Goal: Browse casually: Explore the website without a specific task or goal

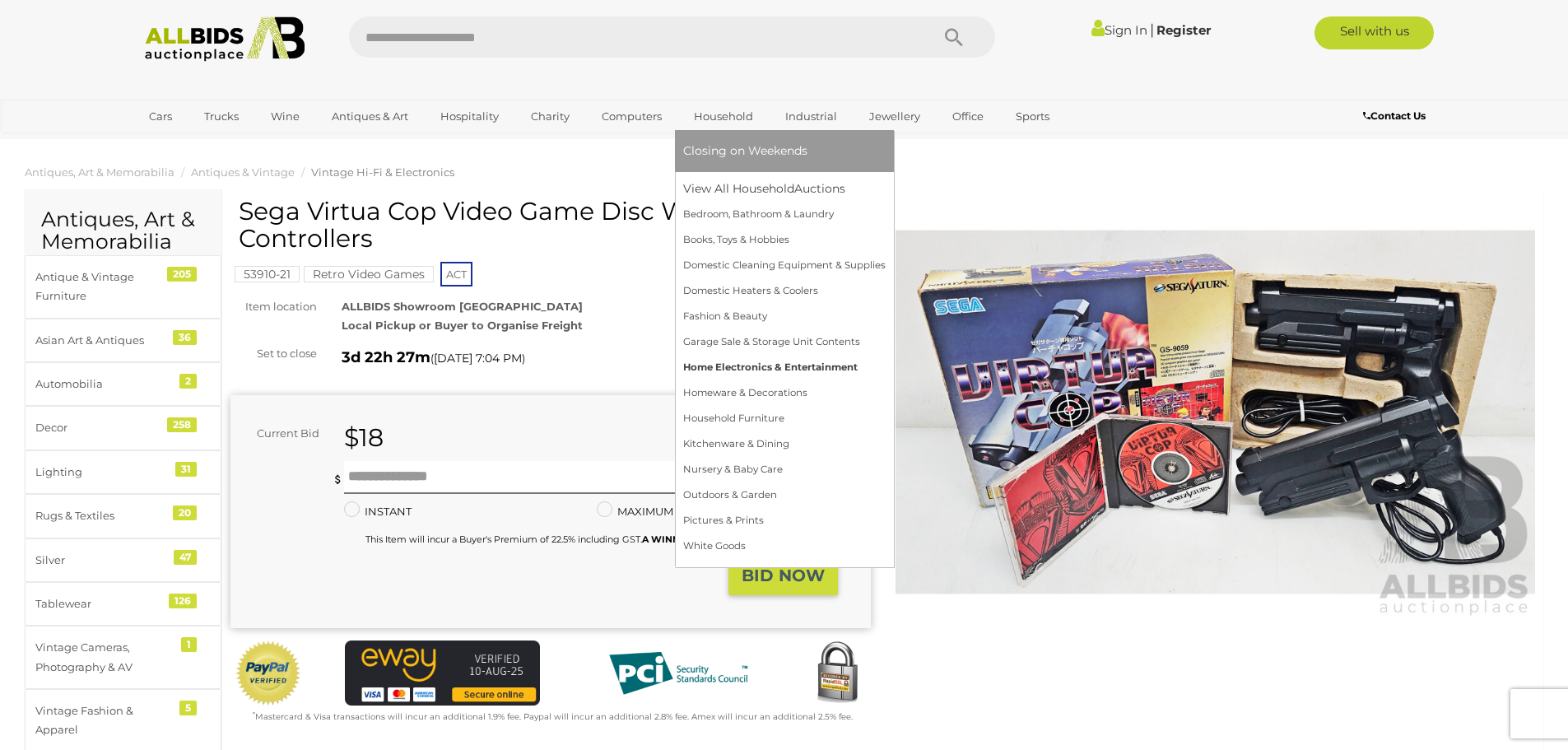
click at [772, 356] on link "Home Electronics & Entertainment" at bounding box center [784, 368] width 203 height 25
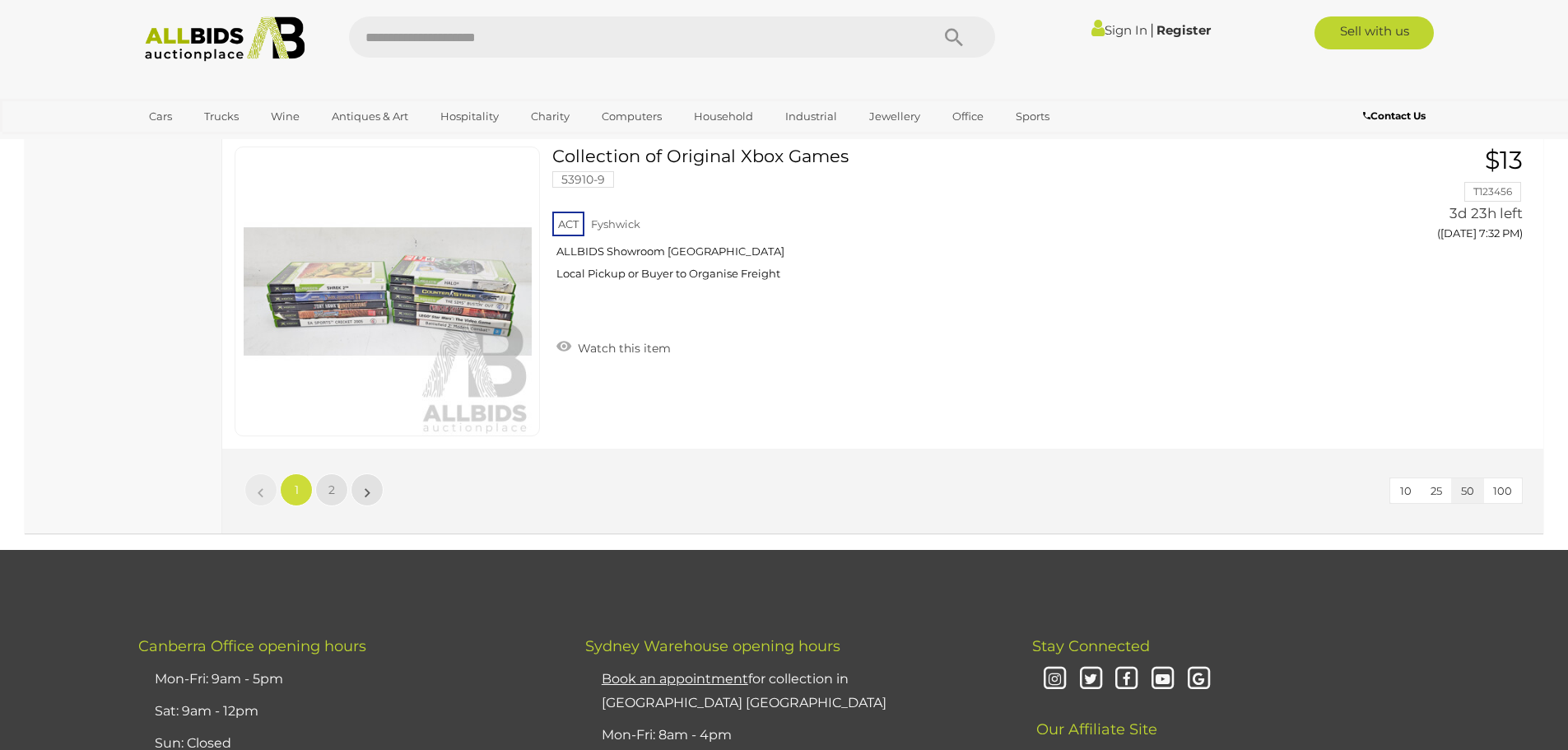
scroll to position [15609, 0]
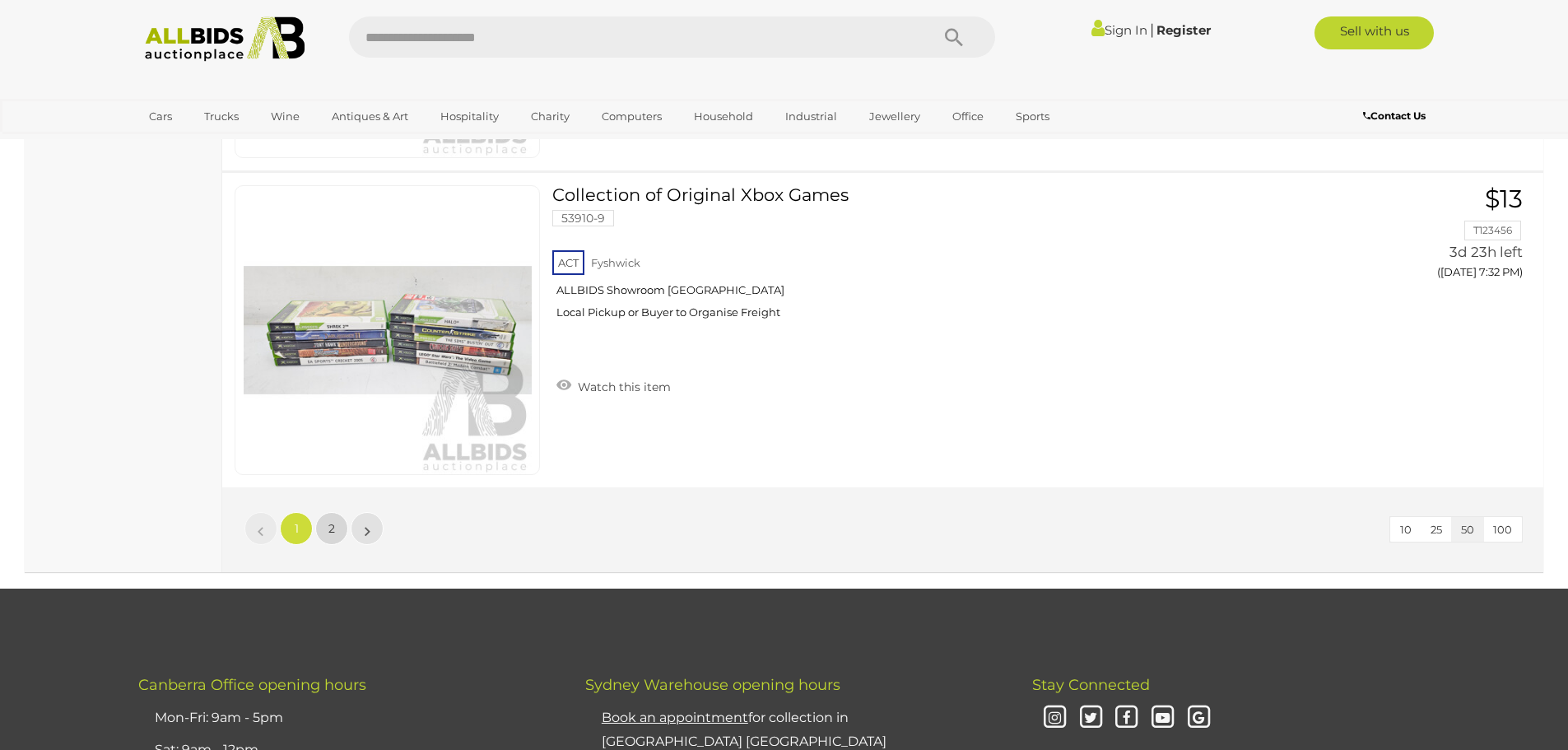
click at [333, 528] on span "2" at bounding box center [331, 528] width 7 height 15
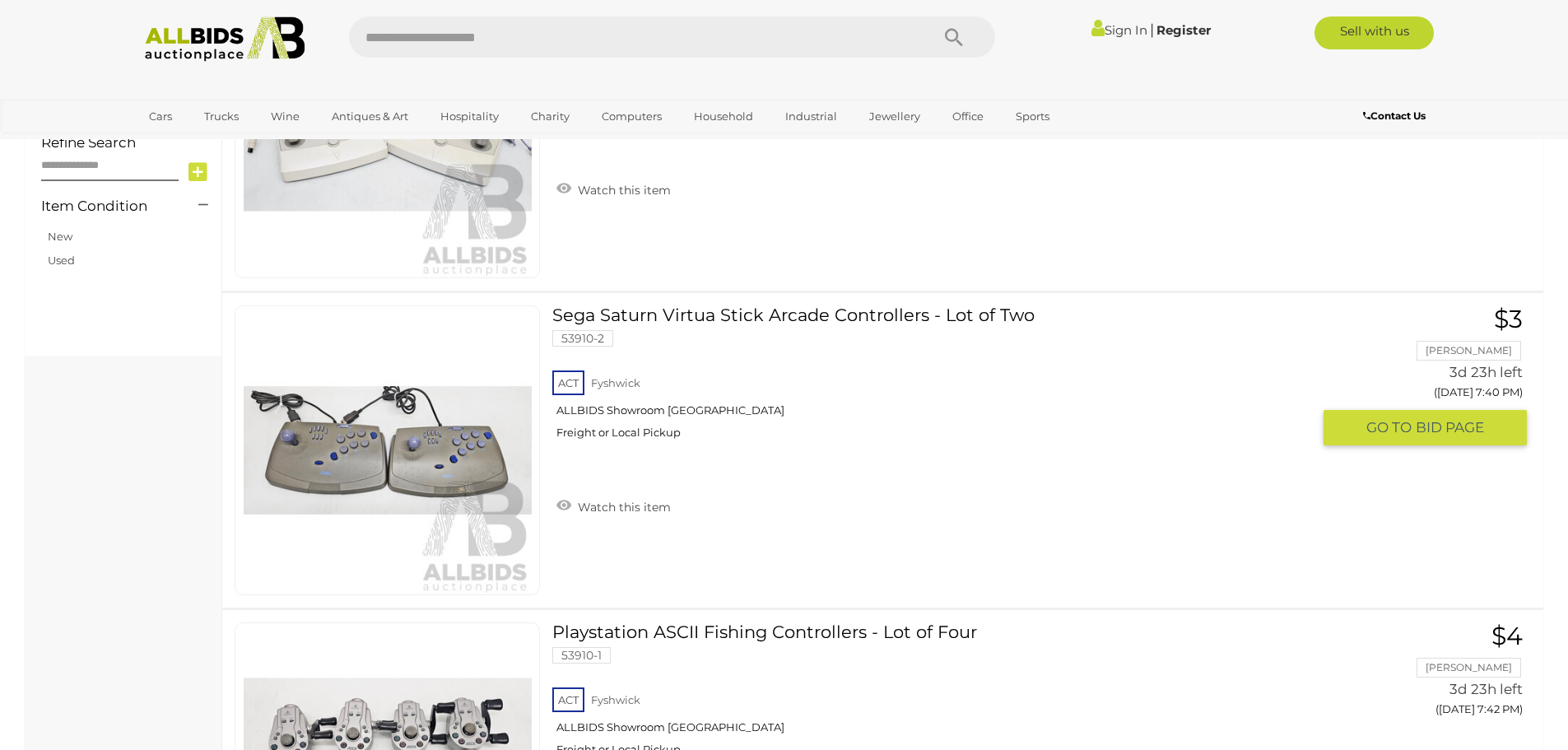
scroll to position [824, 0]
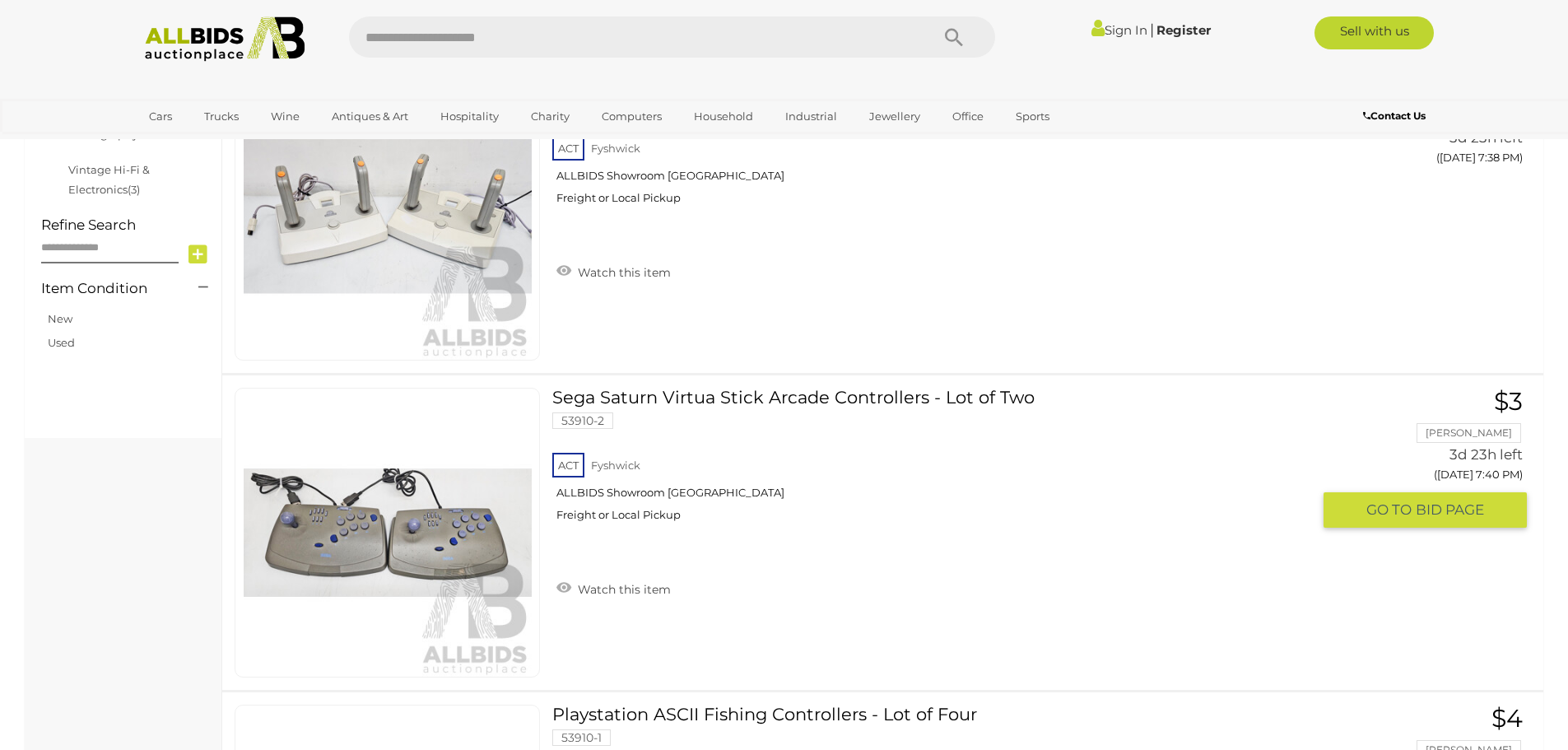
click at [461, 498] on link at bounding box center [387, 533] width 306 height 290
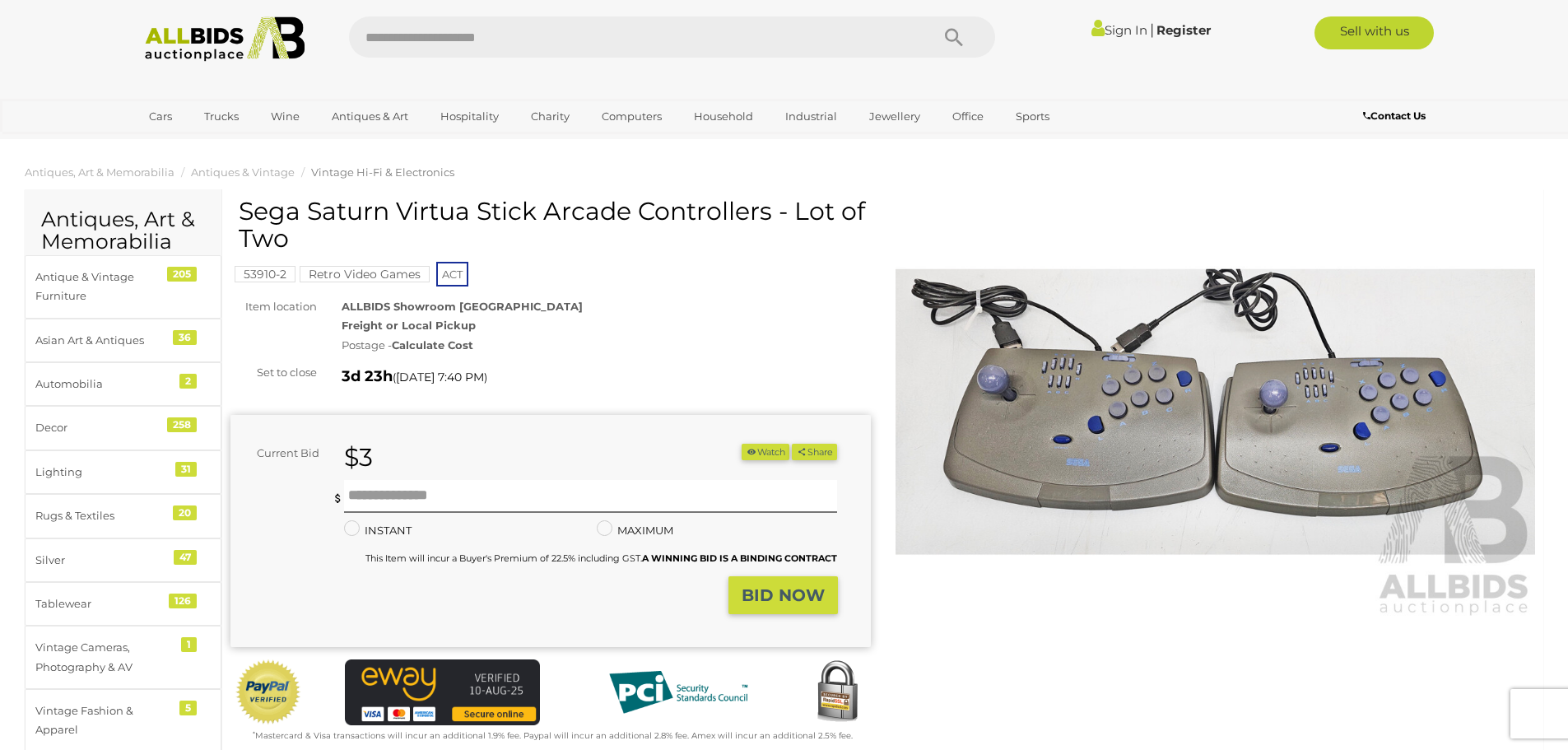
click at [1158, 409] on img at bounding box center [1215, 412] width 640 height 413
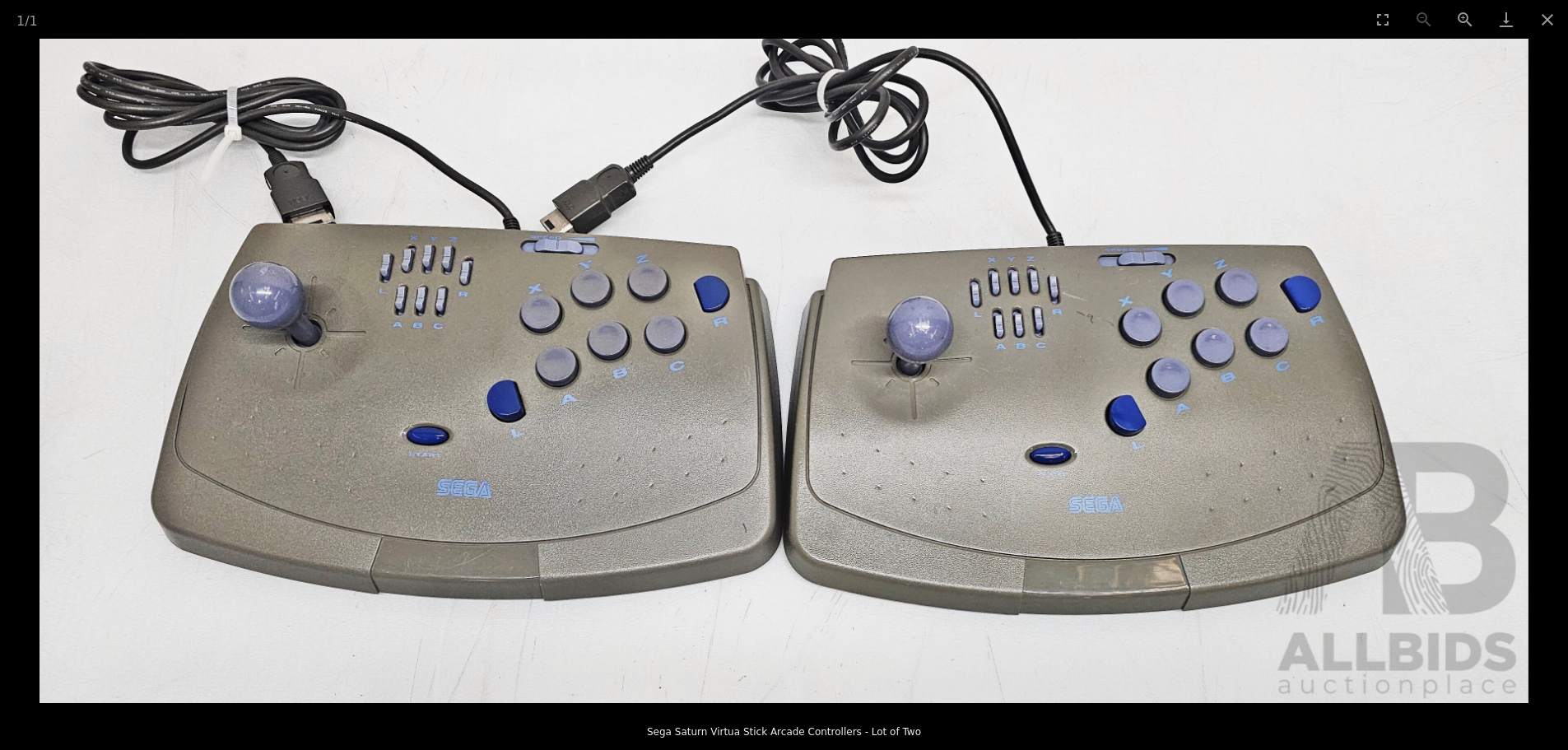
click at [1158, 409] on img at bounding box center [783, 371] width 1489 height 665
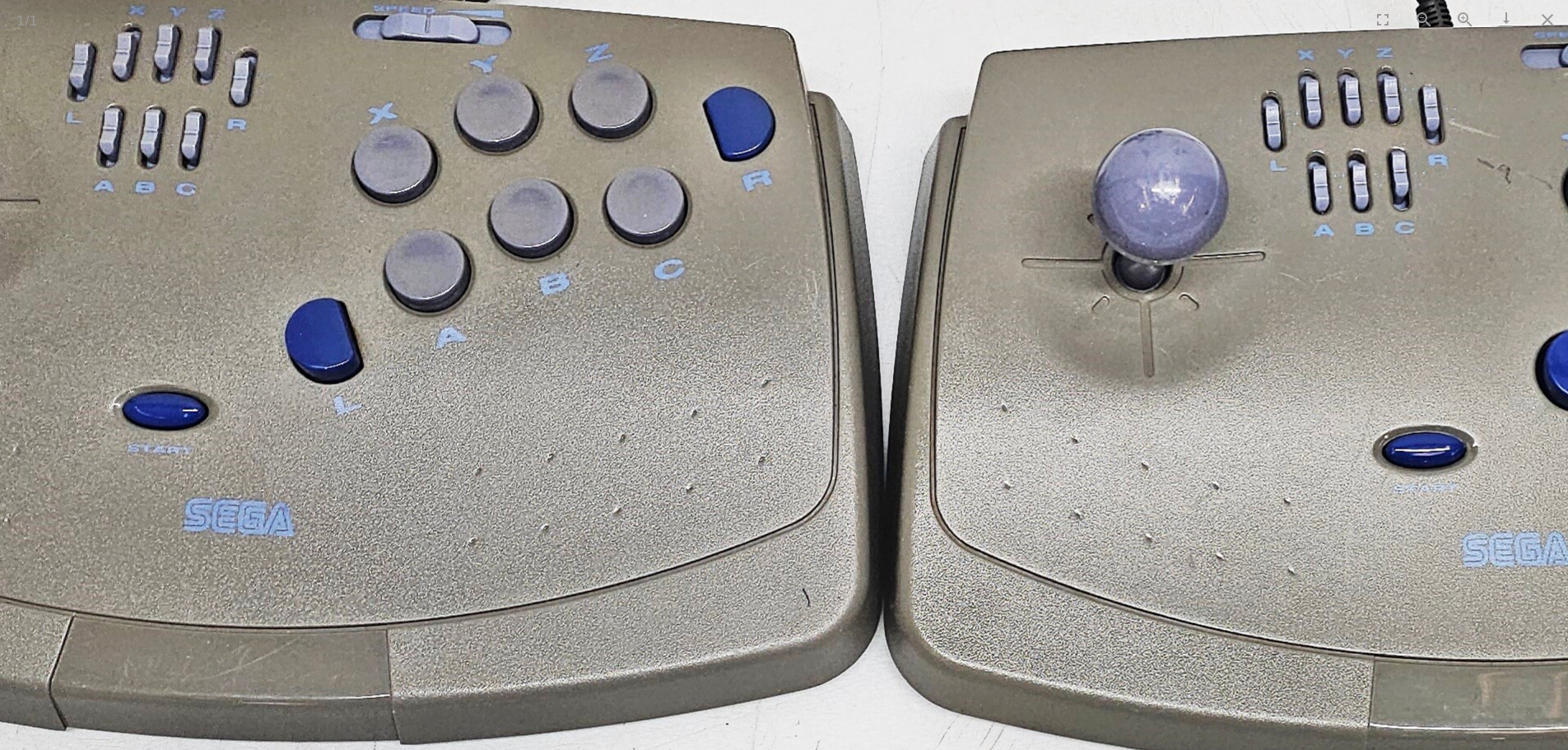
drag, startPoint x: 617, startPoint y: 493, endPoint x: 1102, endPoint y: 439, distance: 488.0
click at [1102, 439] on img at bounding box center [886, 279] width 3011 height 1344
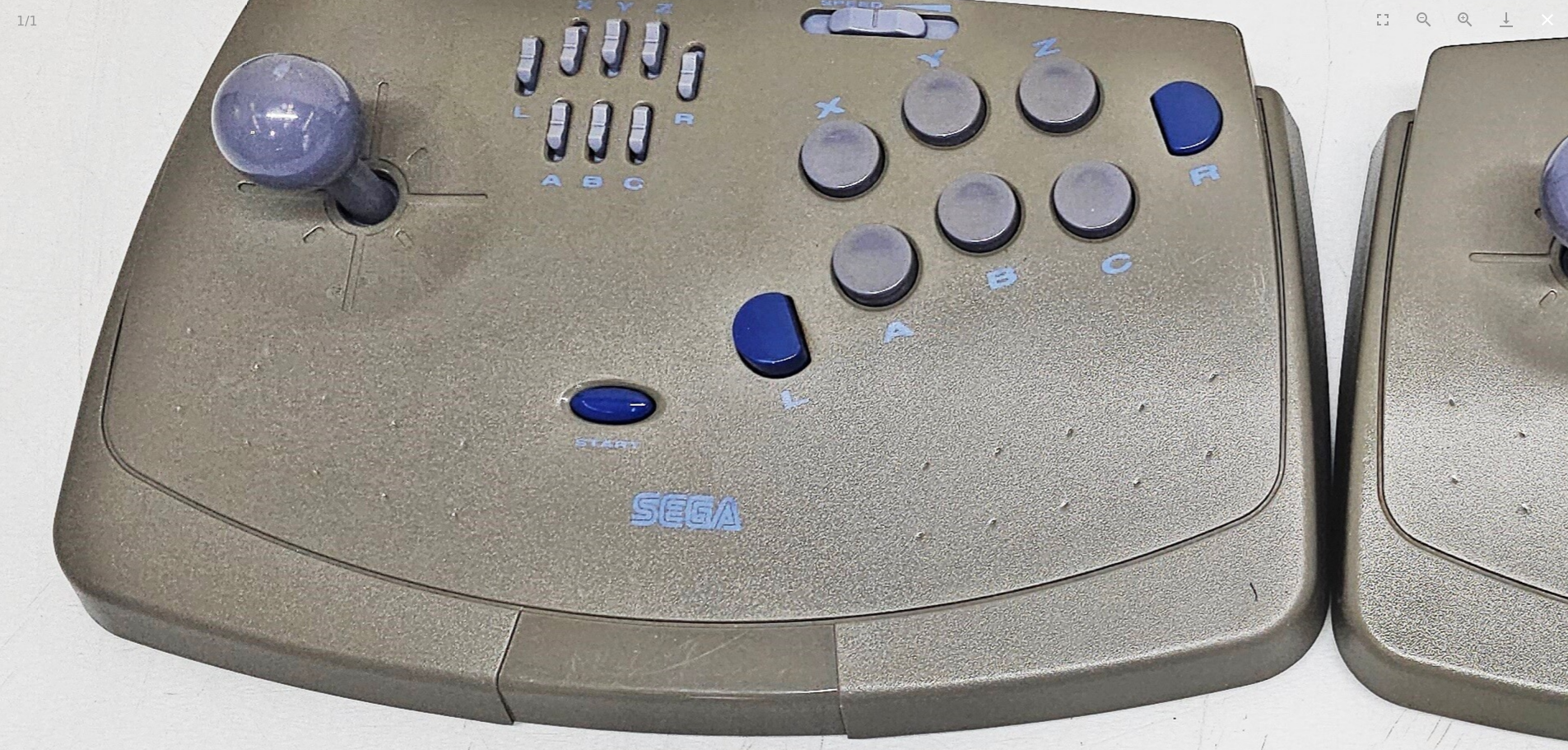
click at [1549, 24] on button "Close gallery" at bounding box center [1547, 19] width 41 height 38
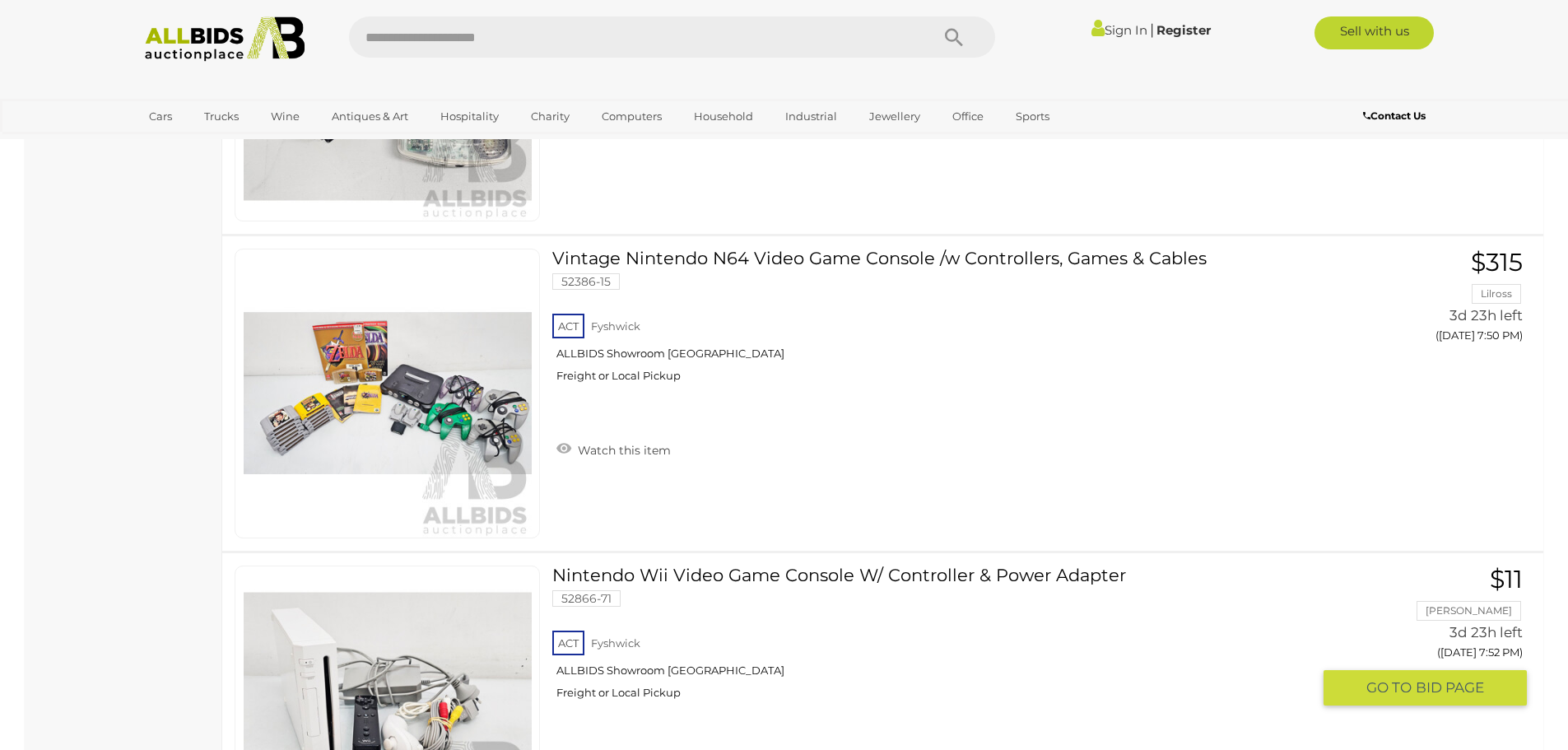
scroll to position [1812, 0]
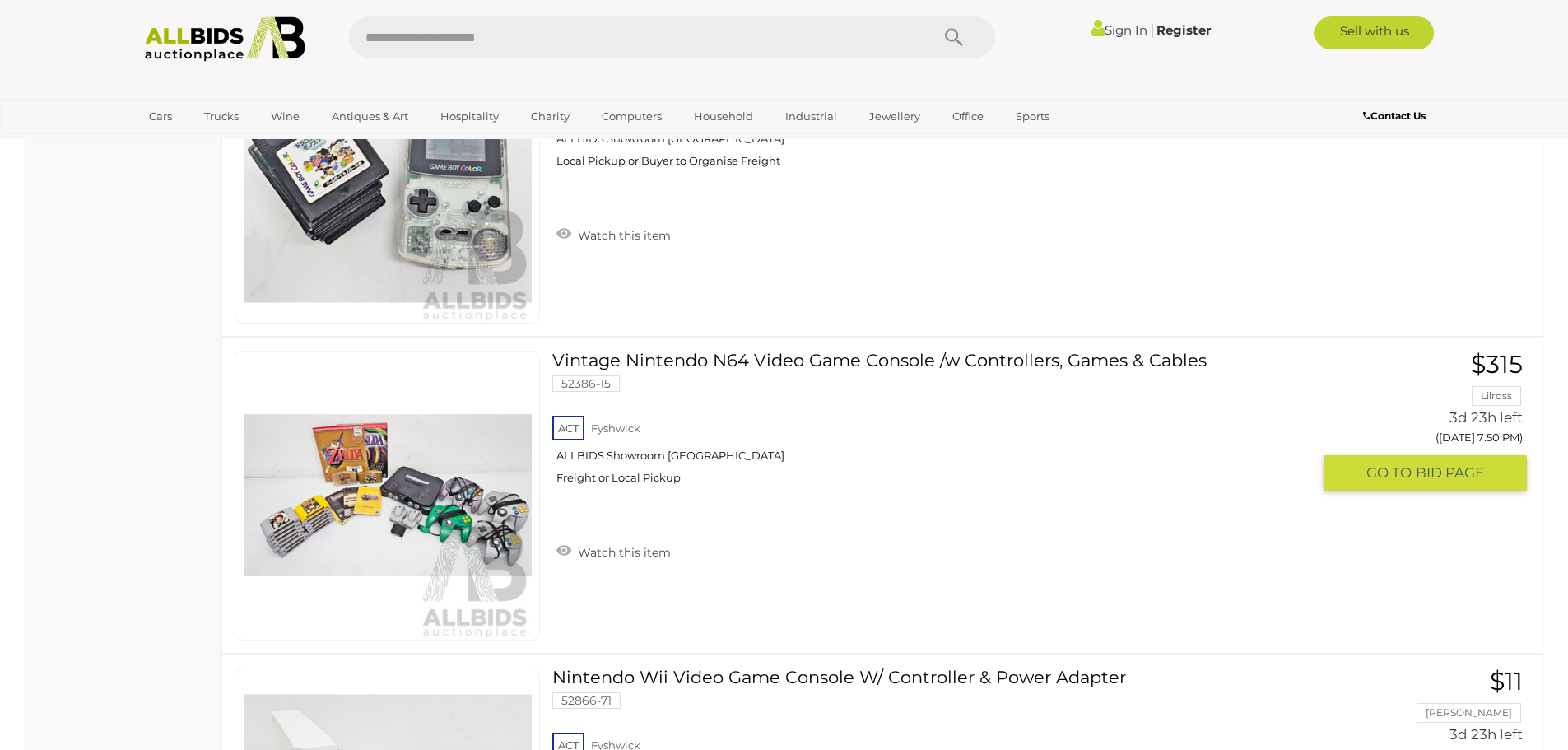
click at [921, 363] on link "Vintage Nintendo N64 Video Game Console /w Controllers, Games & Cables 52386-15…" at bounding box center [937, 424] width 746 height 146
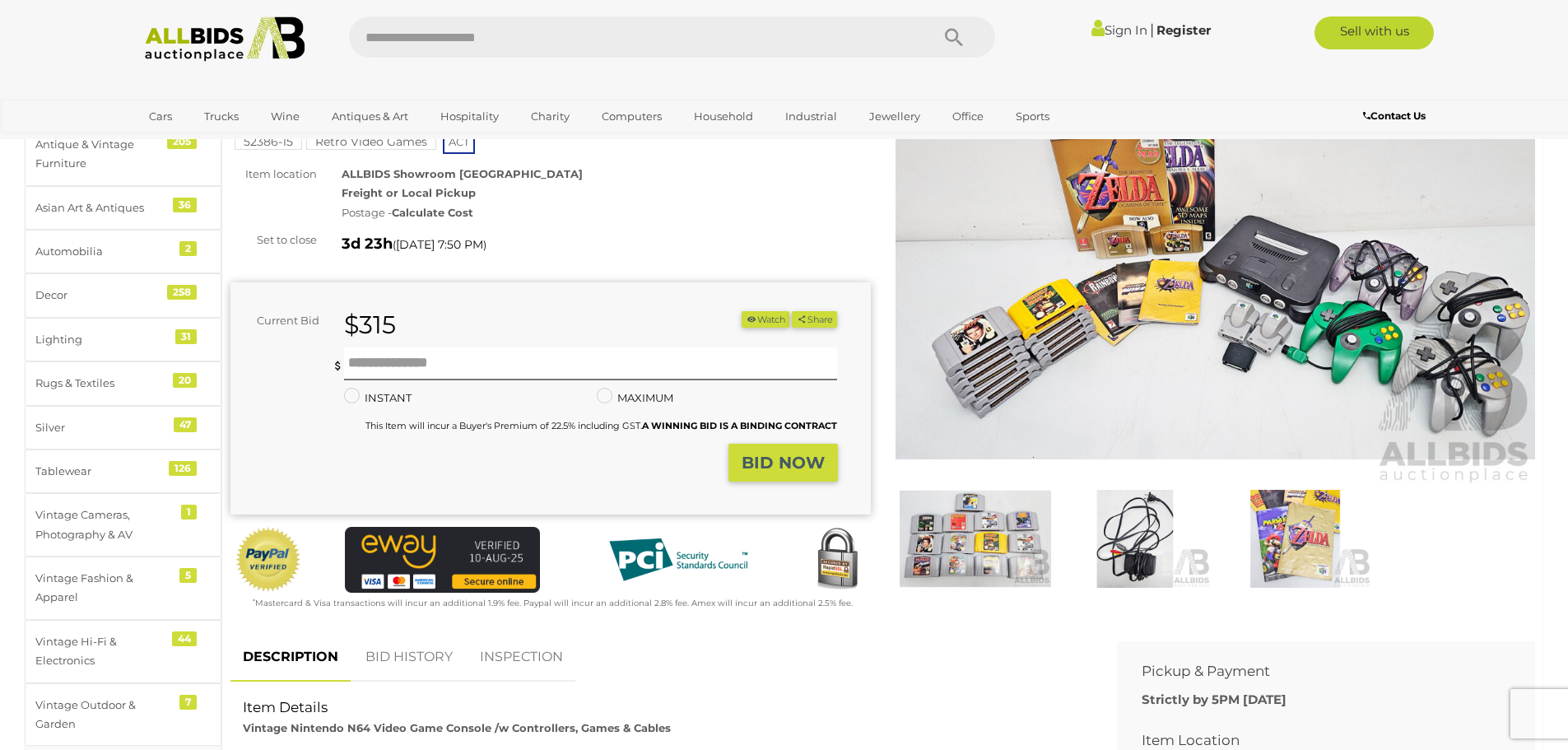
scroll to position [82, 0]
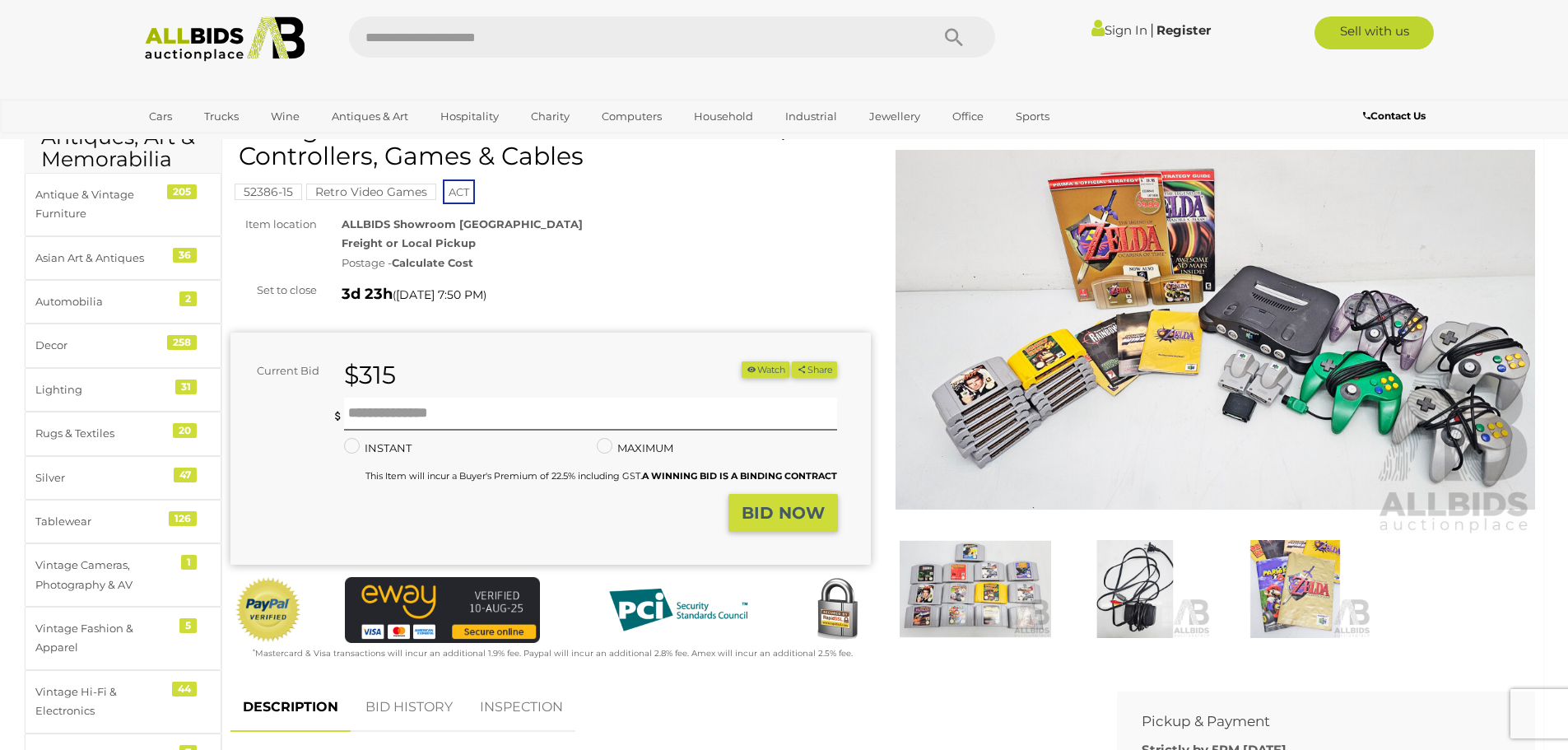
click at [1016, 450] on img at bounding box center [1215, 329] width 640 height 413
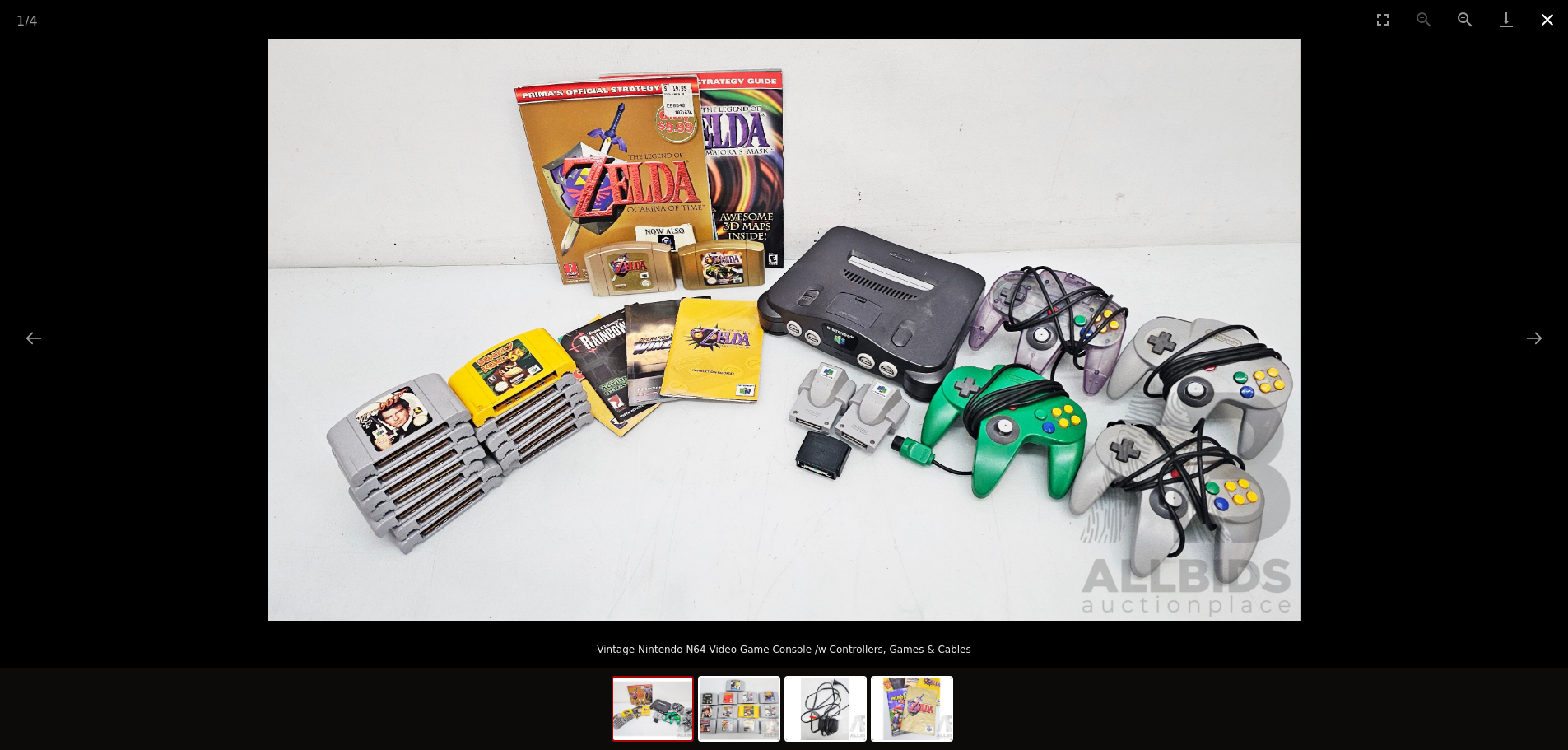
click at [1544, 17] on button "Close gallery" at bounding box center [1547, 19] width 41 height 38
